Goal: Navigation & Orientation: Find specific page/section

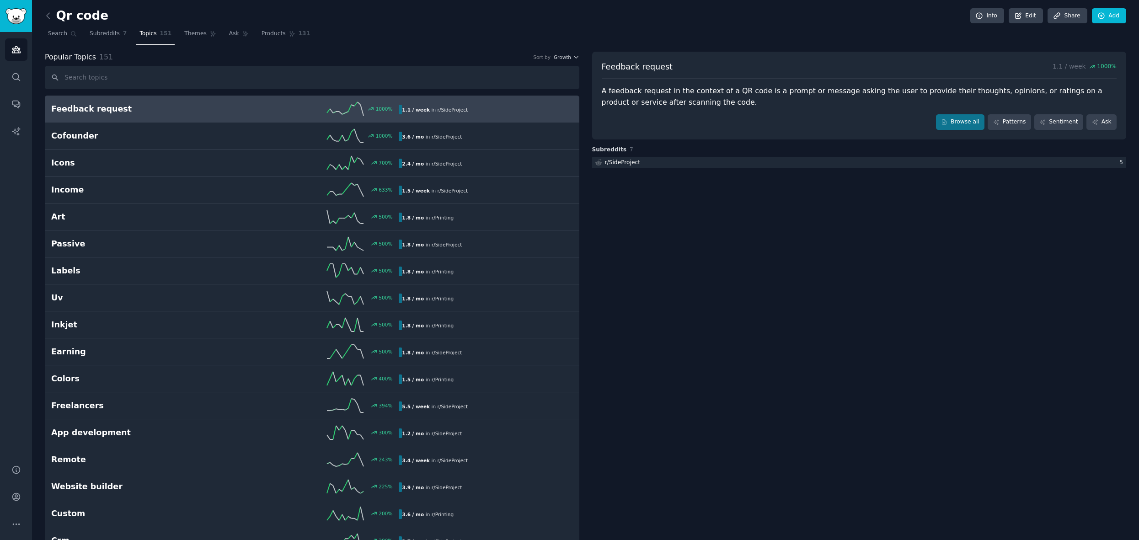
click at [64, 18] on h2 "Qr code" at bounding box center [77, 16] width 64 height 15
click at [49, 16] on icon at bounding box center [48, 16] width 10 height 10
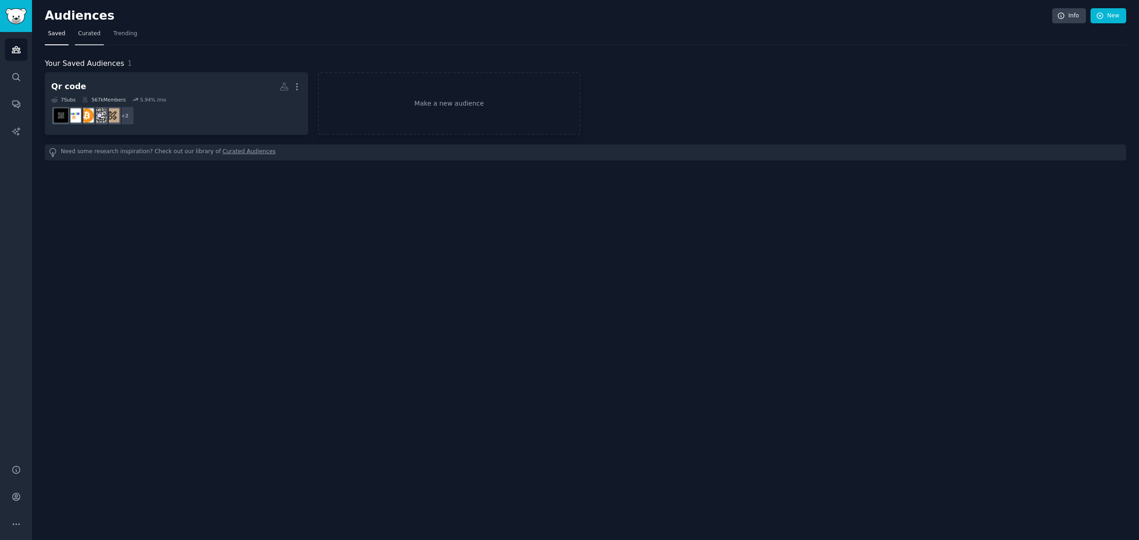
click at [93, 35] on span "Curated" at bounding box center [89, 34] width 22 height 8
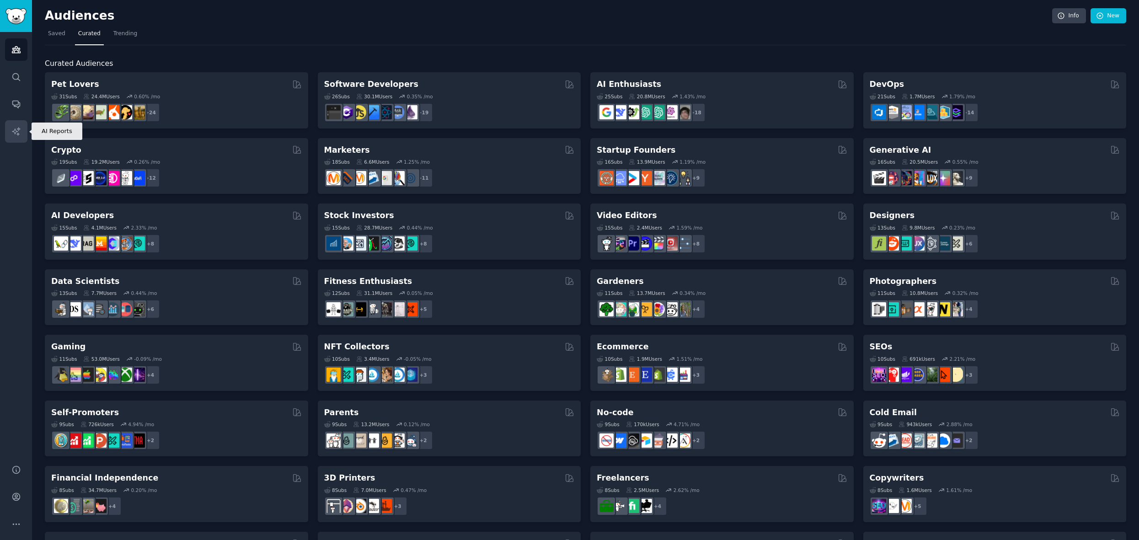
click at [15, 135] on icon "Sidebar" at bounding box center [16, 132] width 10 height 10
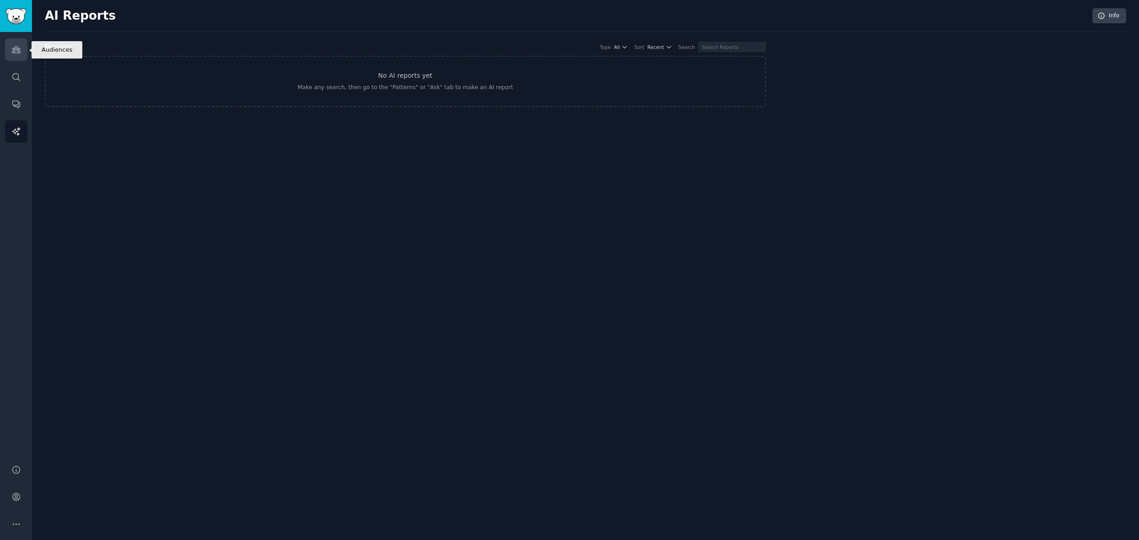
click at [8, 47] on link "Audiences" at bounding box center [16, 49] width 22 height 22
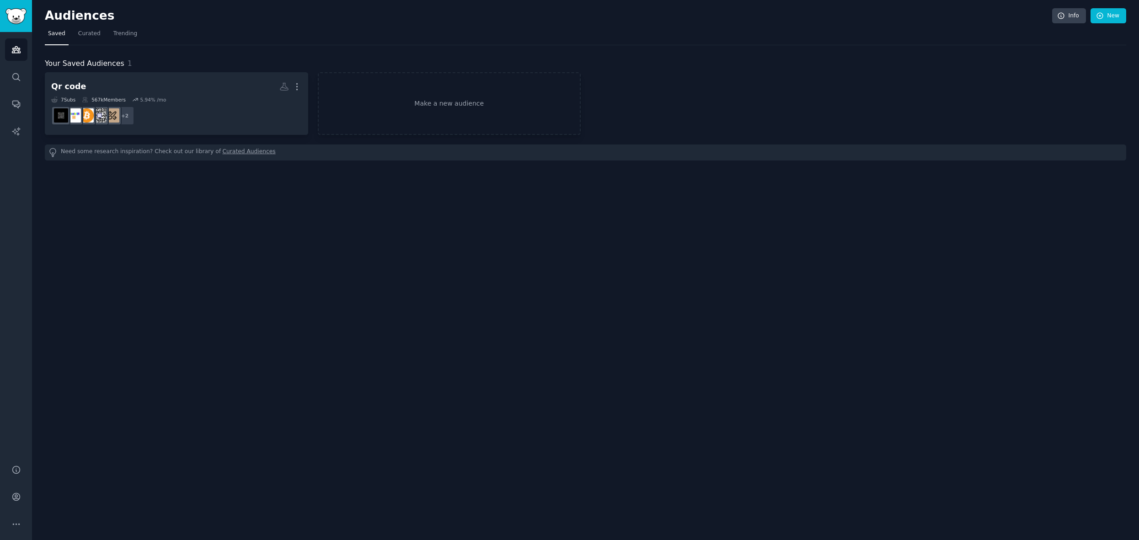
click at [139, 29] on nav "Saved Curated Trending" at bounding box center [586, 36] width 1082 height 19
click at [125, 32] on span "Trending" at bounding box center [125, 34] width 24 height 8
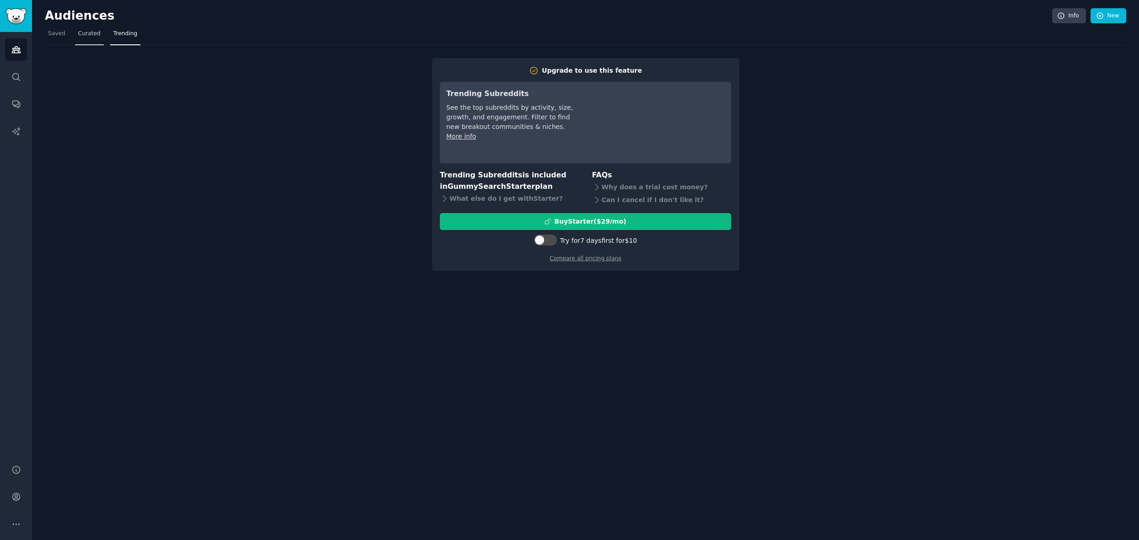
click at [82, 34] on span "Curated" at bounding box center [89, 34] width 22 height 8
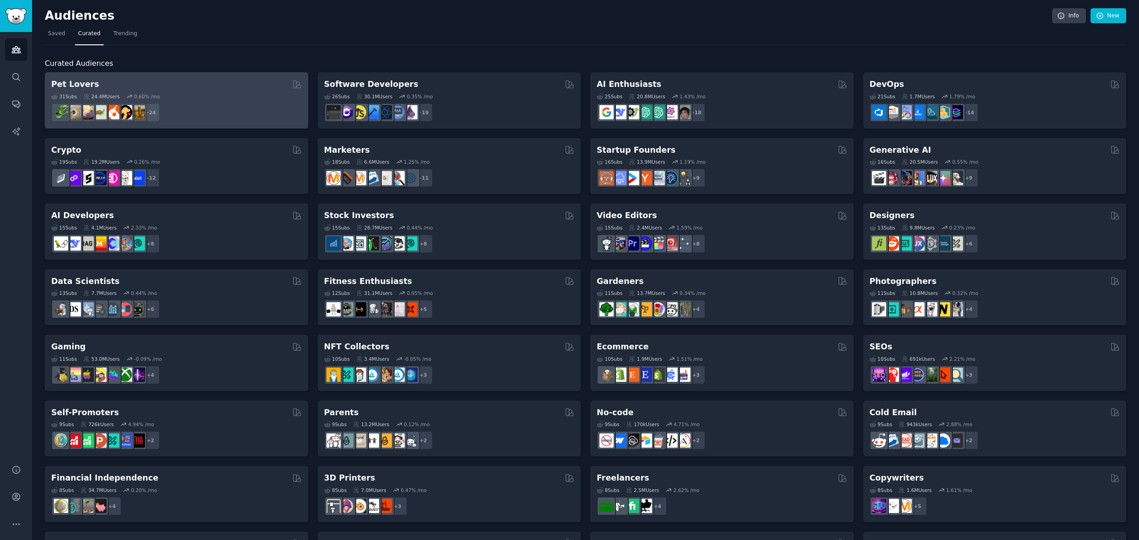
click at [193, 104] on div "+ 24" at bounding box center [176, 112] width 251 height 19
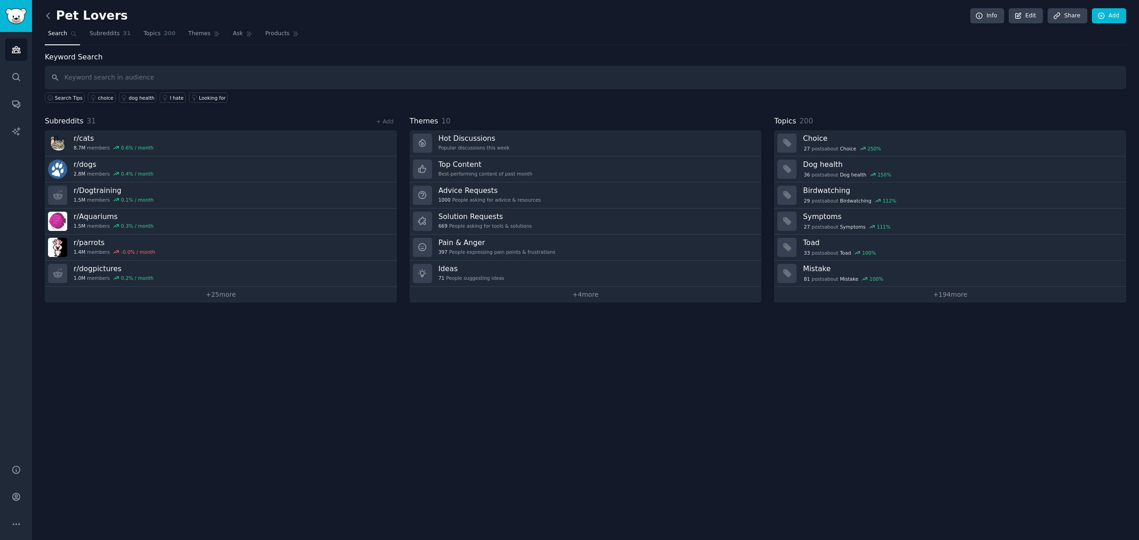
click at [44, 11] on icon at bounding box center [48, 16] width 10 height 10
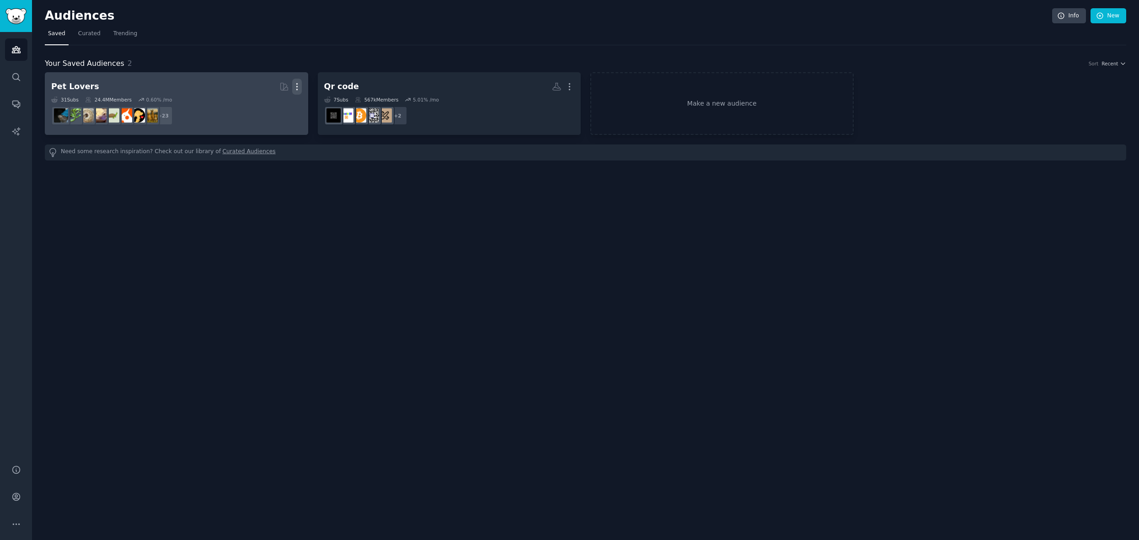
click at [298, 87] on icon "button" at bounding box center [297, 87] width 10 height 10
click at [278, 107] on p "Delete" at bounding box center [272, 106] width 21 height 10
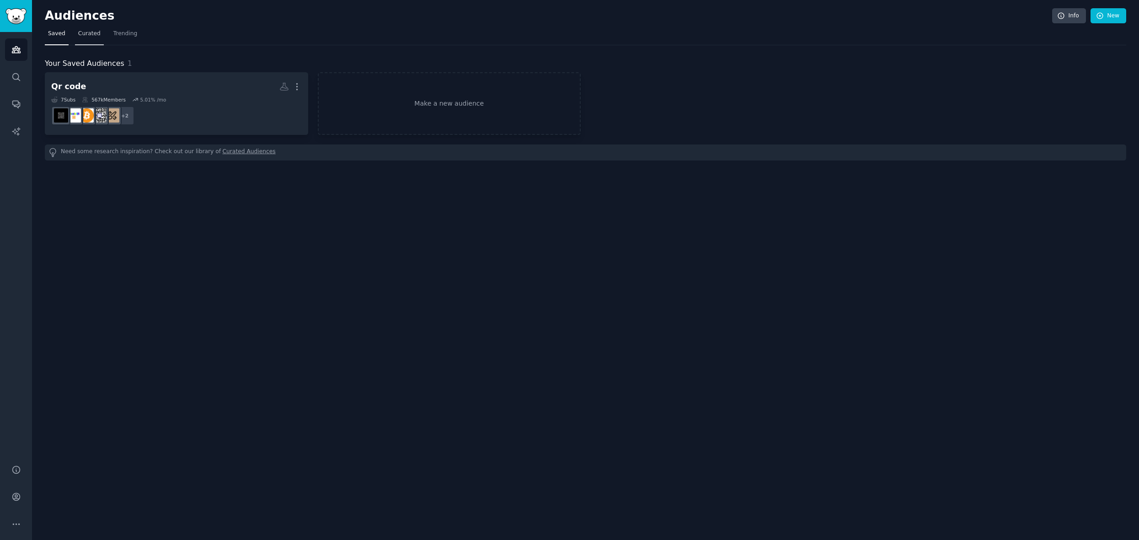
click at [84, 34] on span "Curated" at bounding box center [89, 34] width 22 height 8
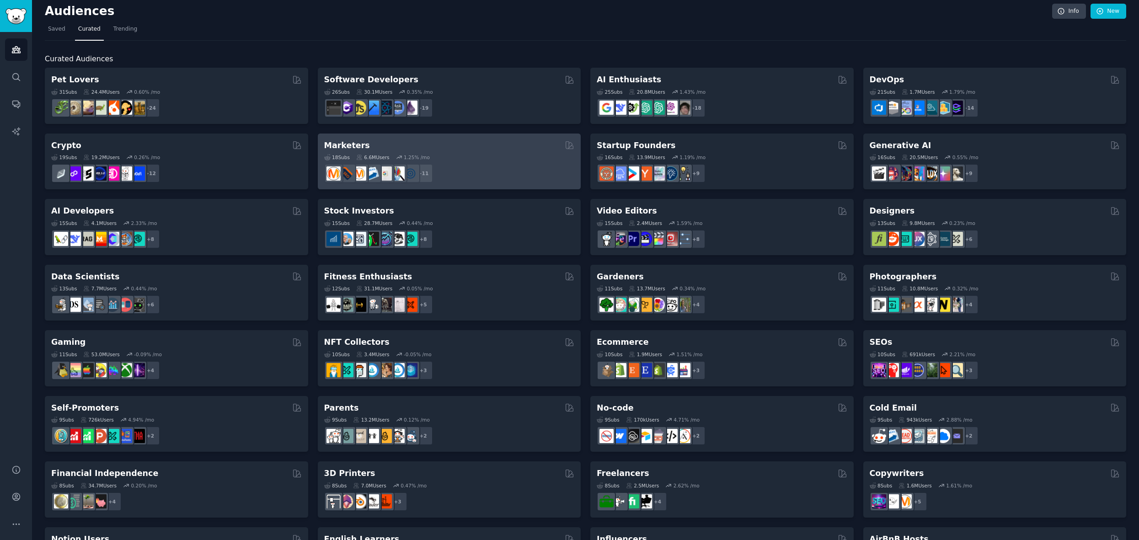
scroll to position [5, 0]
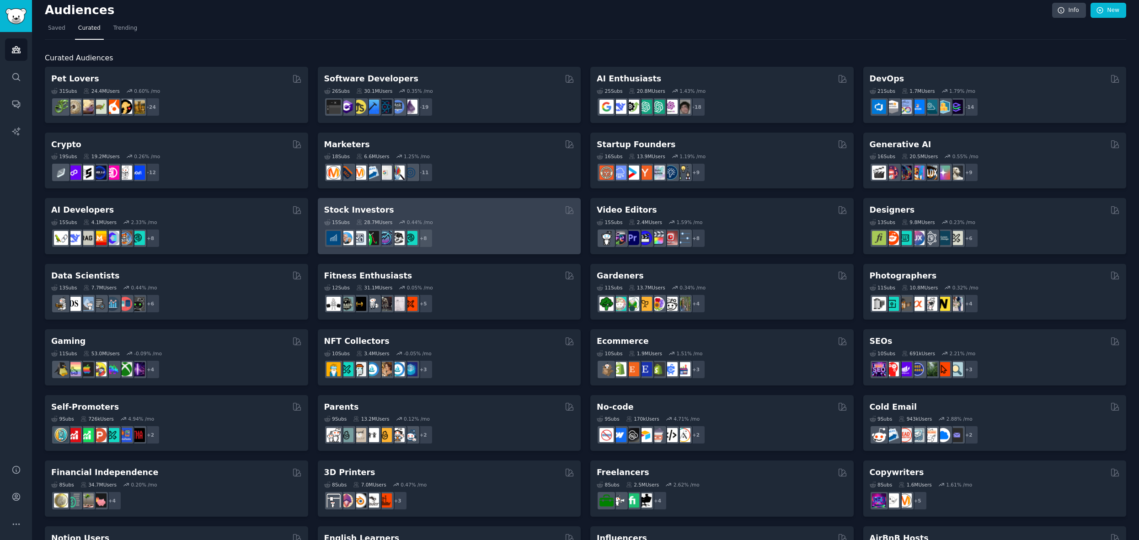
click at [506, 214] on div "Stock Investors" at bounding box center [449, 209] width 251 height 11
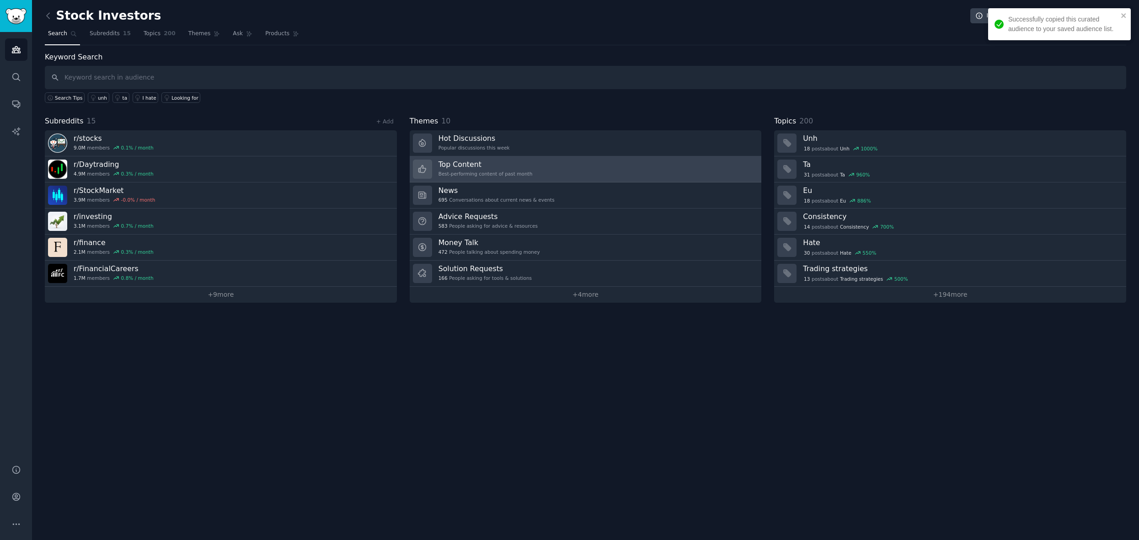
click at [486, 166] on h3 "Top Content" at bounding box center [486, 165] width 94 height 10
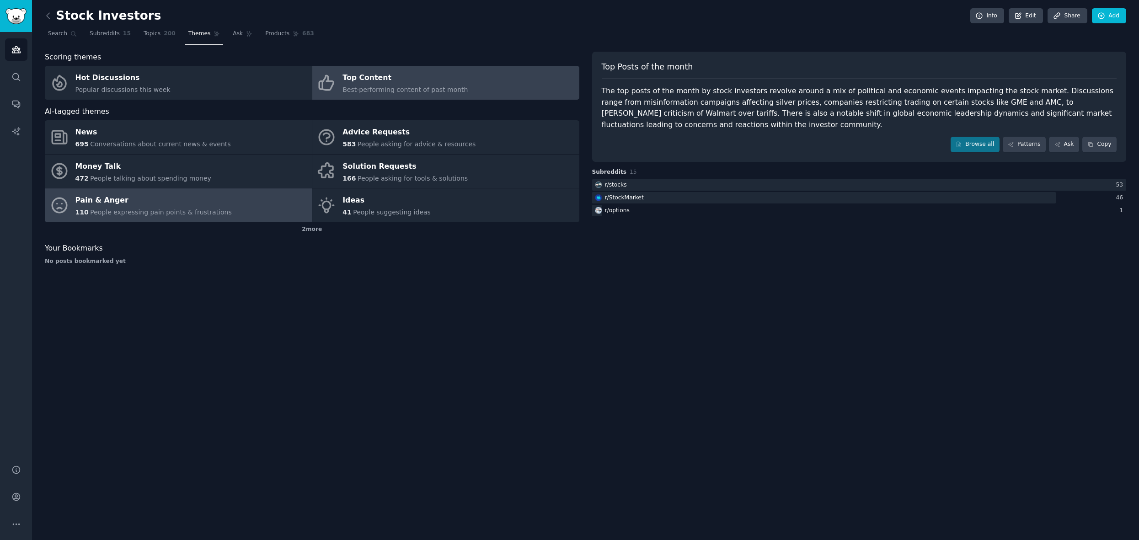
click at [152, 205] on div "Pain & Anger" at bounding box center [153, 200] width 156 height 15
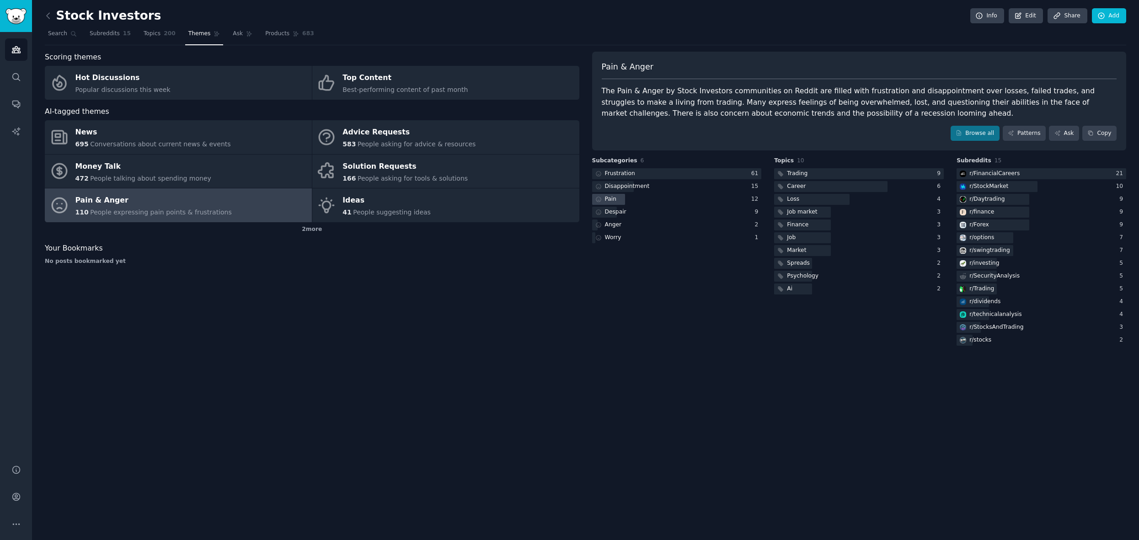
click at [616, 201] on div "Pain" at bounding box center [605, 199] width 26 height 11
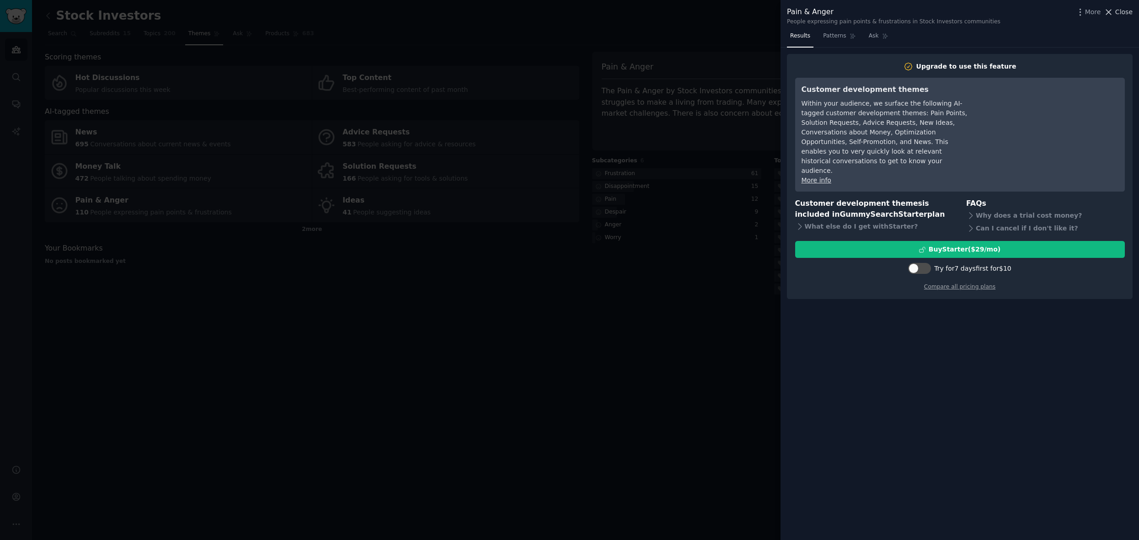
click at [1124, 12] on span "Close" at bounding box center [1123, 12] width 17 height 10
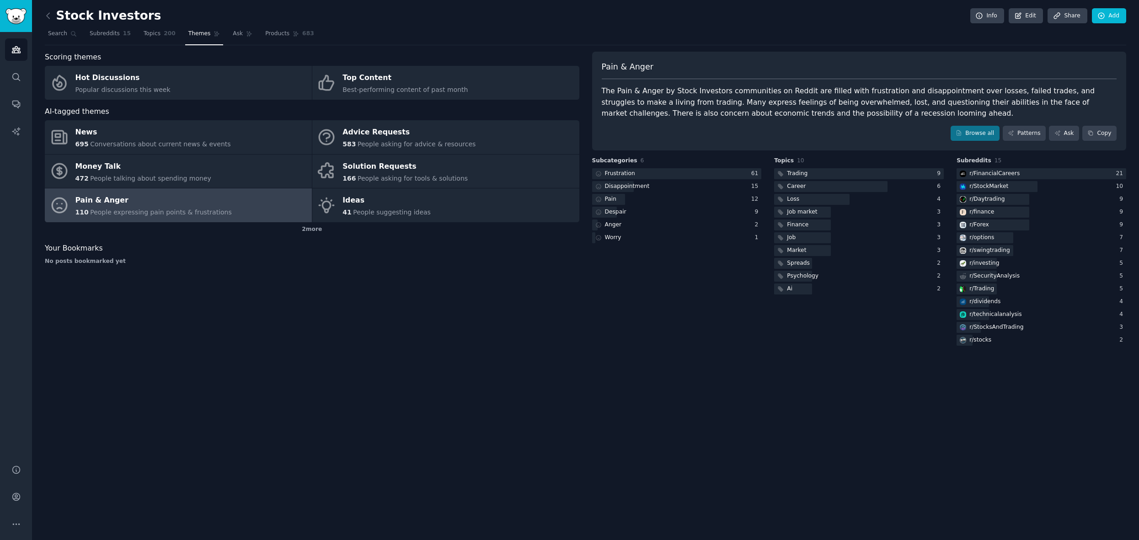
click at [56, 12] on h2 "Stock Investors" at bounding box center [103, 16] width 116 height 15
click at [53, 15] on icon at bounding box center [48, 16] width 10 height 10
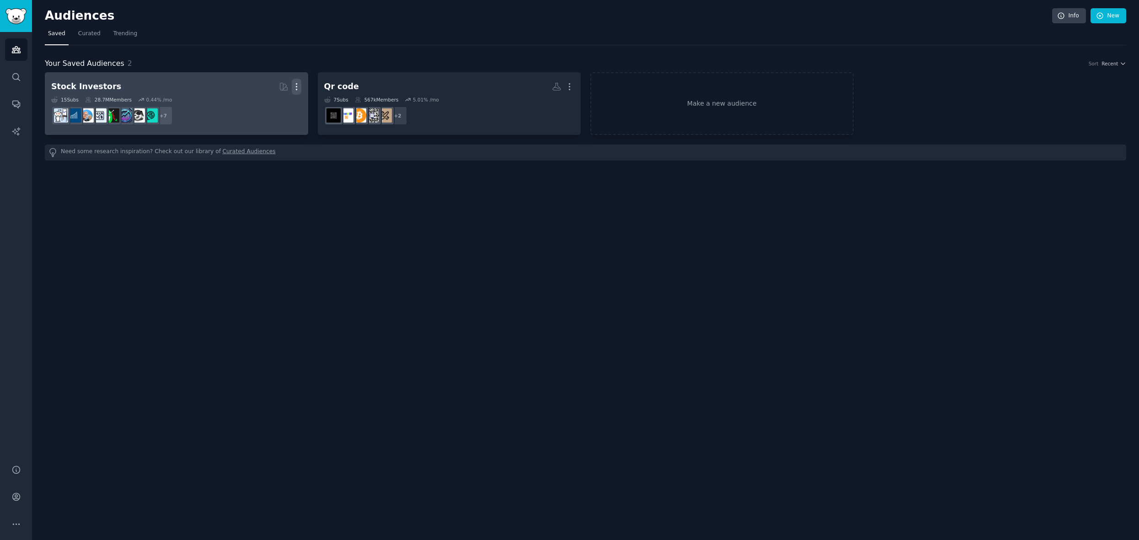
click at [298, 86] on icon "button" at bounding box center [297, 87] width 10 height 10
click at [256, 109] on icon at bounding box center [253, 106] width 10 height 10
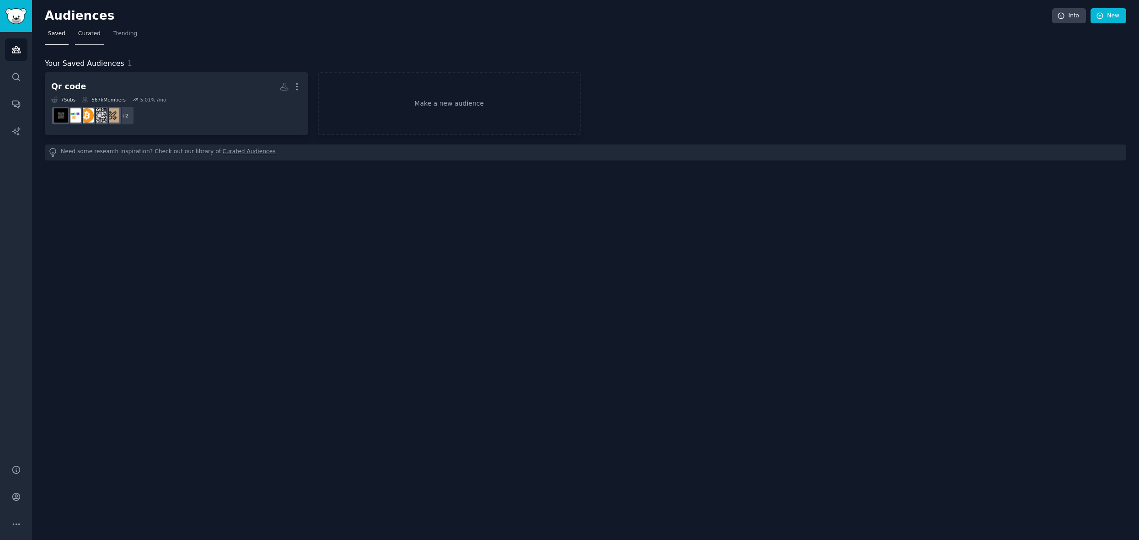
click at [96, 32] on span "Curated" at bounding box center [89, 34] width 22 height 8
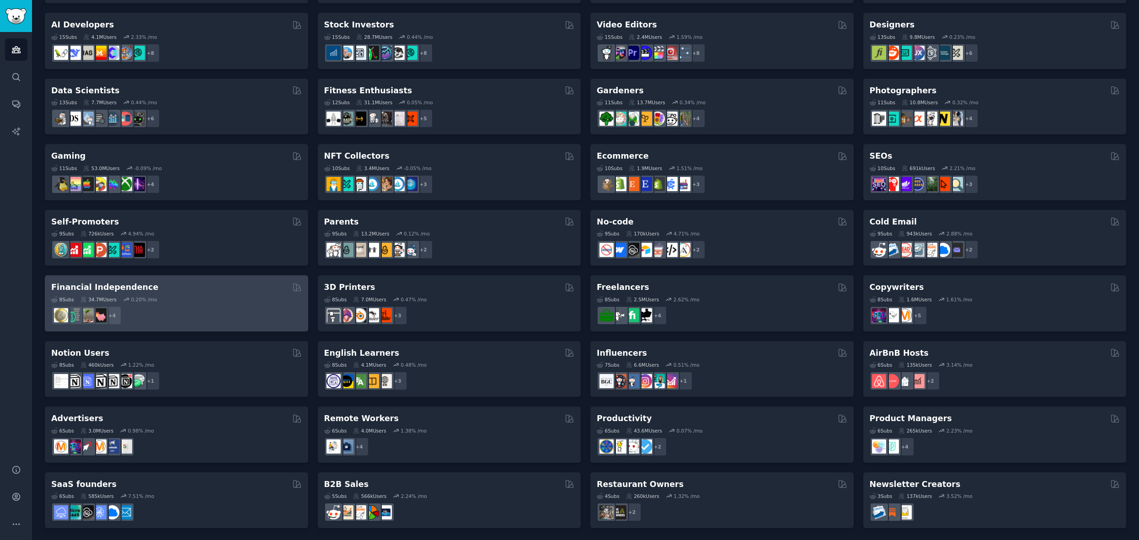
scroll to position [192, 0]
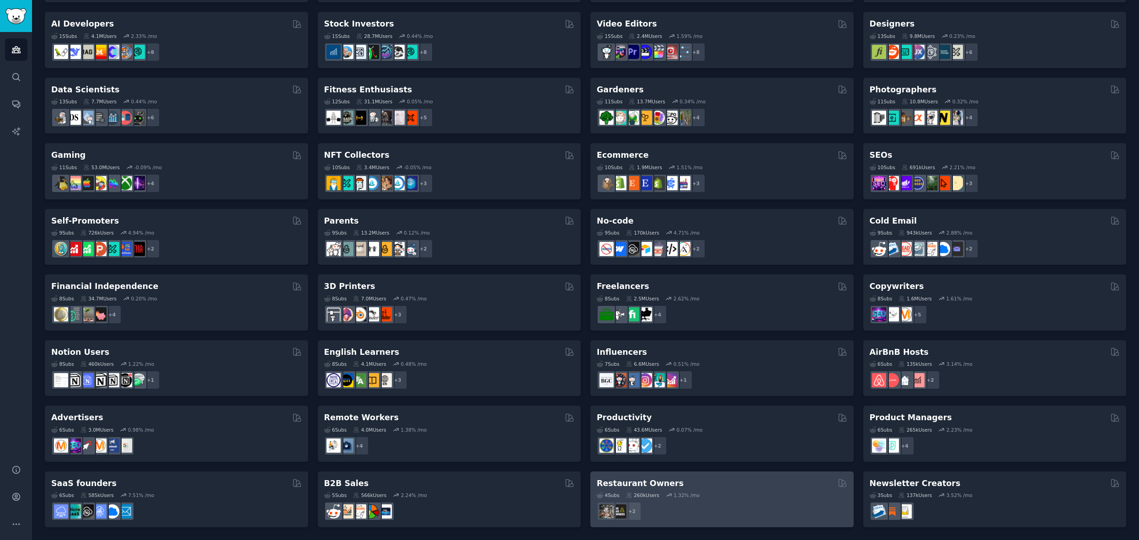
click at [754, 489] on div "4 Sub s 260k Users 1.32 % /mo + 2" at bounding box center [722, 505] width 251 height 32
